Goal: Information Seeking & Learning: Learn about a topic

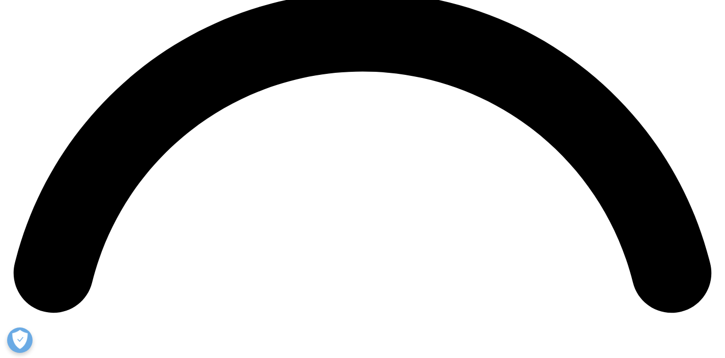
scroll to position [1703, 0]
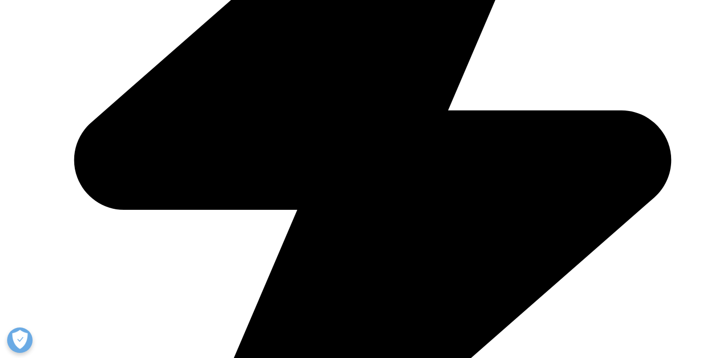
scroll to position [474, 0]
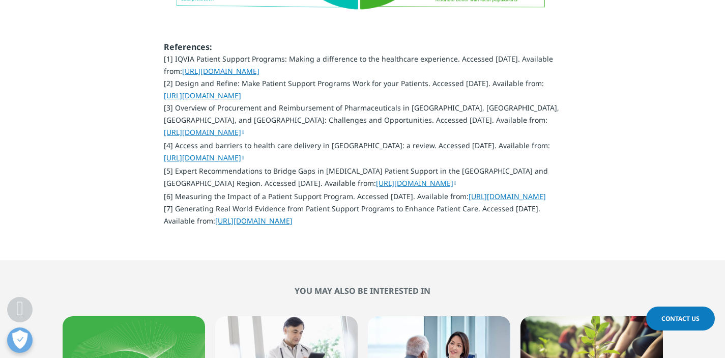
scroll to position [2841, 0]
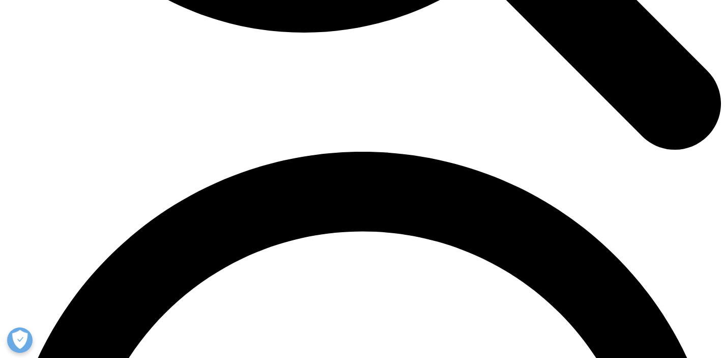
scroll to position [1323, 0]
